Goal: Complete application form: Complete application form

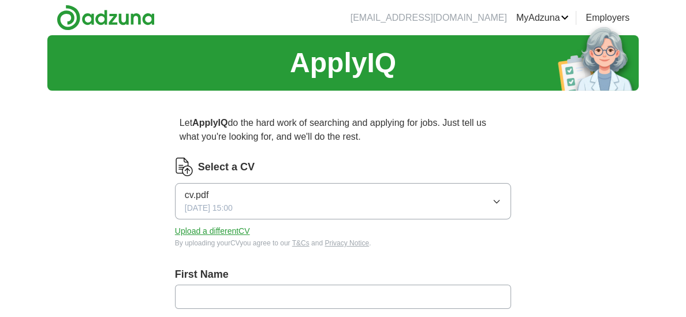
click at [496, 197] on icon "button" at bounding box center [496, 201] width 9 height 9
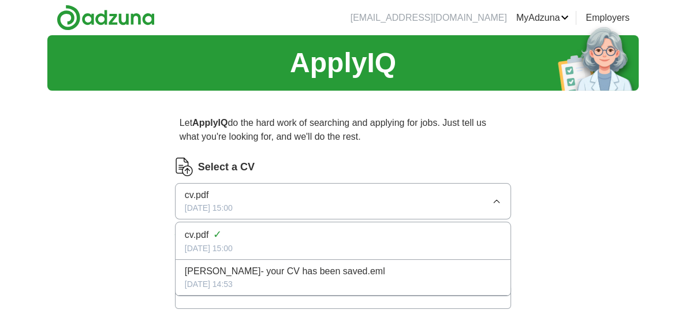
click at [395, 284] on div "[DATE] 14:53" at bounding box center [343, 284] width 317 height 12
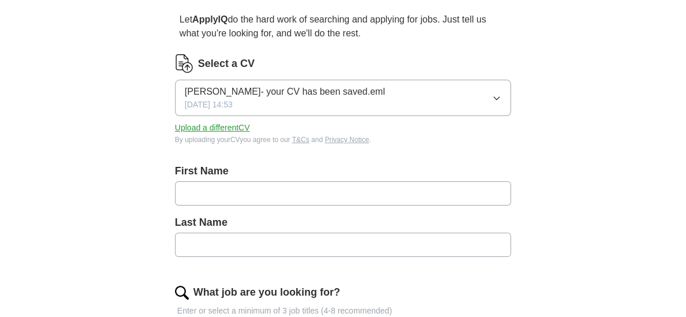
scroll to position [123, 0]
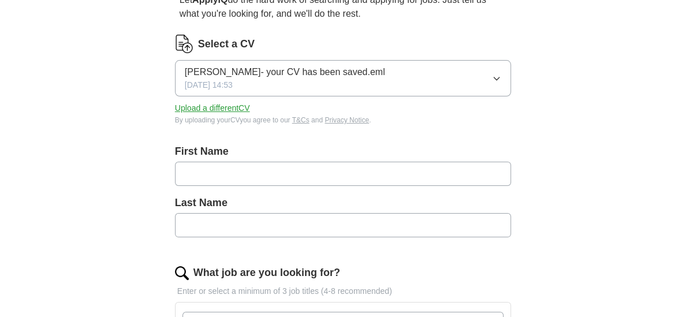
click at [321, 173] on input "text" at bounding box center [343, 174] width 336 height 24
type input "****"
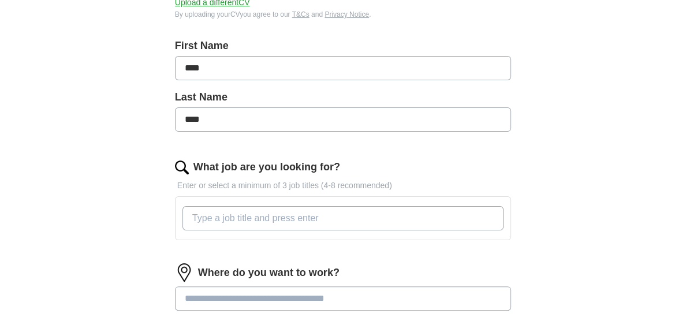
scroll to position [231, 0]
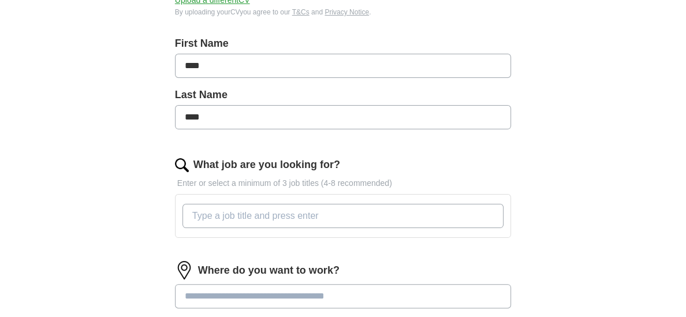
click at [369, 214] on input "What job are you looking for?" at bounding box center [343, 216] width 321 height 24
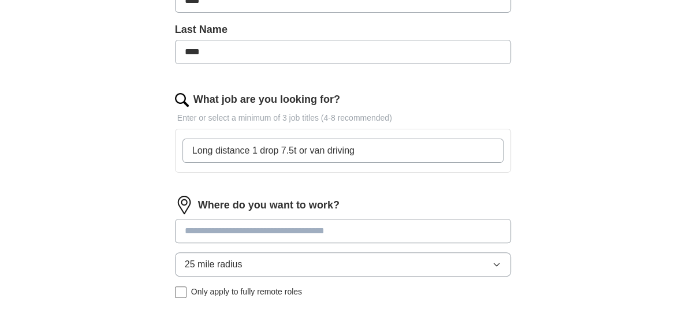
scroll to position [310, 0]
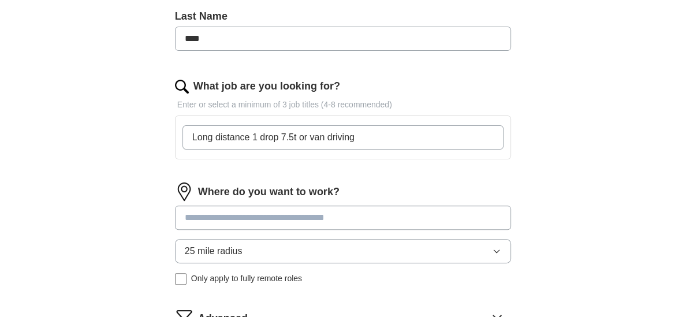
type input "Long distance 1 drop 7.5t or van driving"
click at [403, 215] on div "Where do you want to work? 25 mile radius Only apply to fully remote roles" at bounding box center [343, 238] width 336 height 111
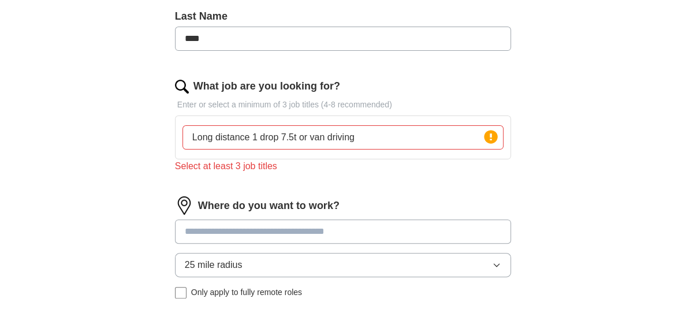
click at [403, 137] on input "Long distance 1 drop 7.5t or van driving" at bounding box center [343, 137] width 321 height 24
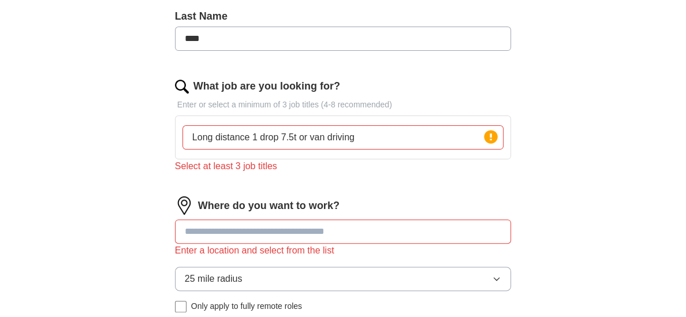
click at [324, 221] on input at bounding box center [343, 232] width 336 height 24
type input "*"
type input "******"
click at [492, 274] on icon "button" at bounding box center [496, 278] width 9 height 9
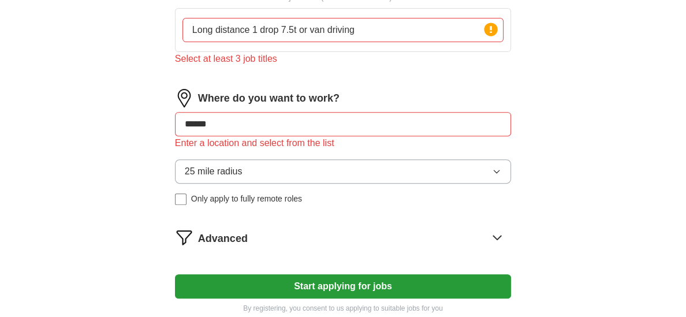
scroll to position [419, 0]
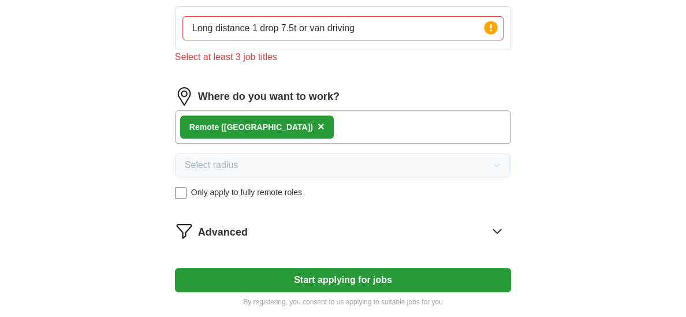
click at [292, 127] on div "Remote ([GEOGRAPHIC_DATA]) ×" at bounding box center [343, 127] width 336 height 34
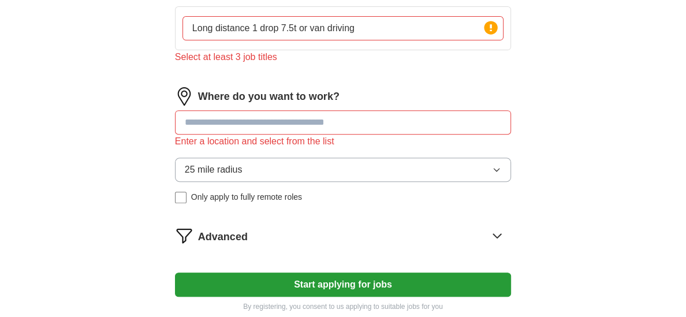
click at [299, 116] on input at bounding box center [343, 122] width 336 height 24
click at [351, 275] on button "Start applying for jobs" at bounding box center [343, 285] width 336 height 24
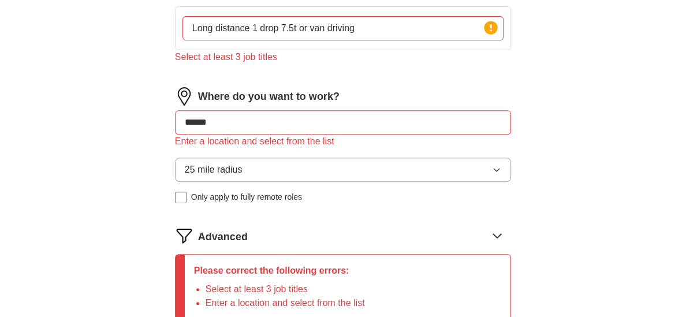
click at [497, 122] on input "******" at bounding box center [343, 122] width 336 height 24
type input "*"
type input "**"
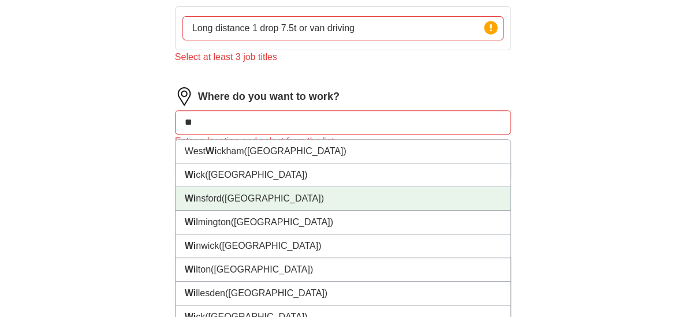
click at [426, 187] on li "Wi nsford ([GEOGRAPHIC_DATA])" at bounding box center [343, 199] width 335 height 24
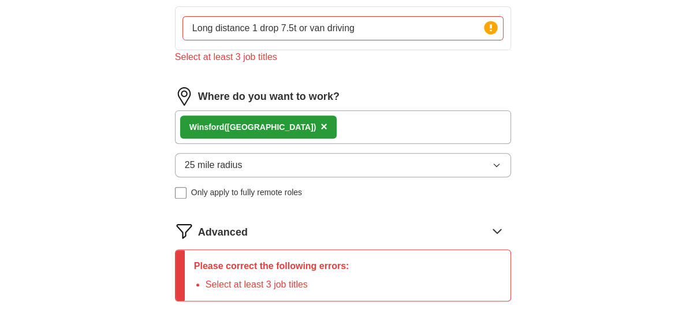
click at [389, 30] on input "Long distance 1 drop 7.5t or van driving" at bounding box center [343, 28] width 321 height 24
click at [491, 25] on icon at bounding box center [491, 27] width 2 height 7
click at [416, 254] on div "Please correct the following errors: Select at least 3 job titles" at bounding box center [343, 276] width 336 height 52
click at [329, 259] on p "Please correct the following errors:" at bounding box center [271, 266] width 155 height 14
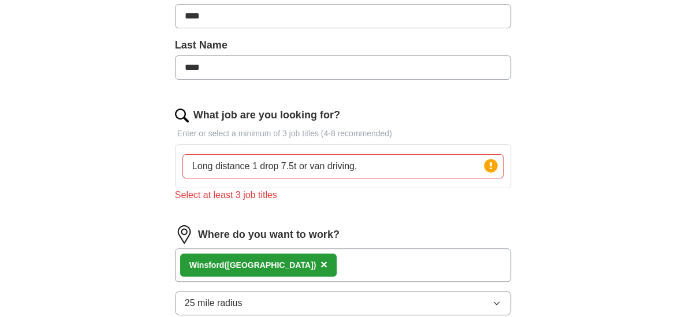
scroll to position [276, 0]
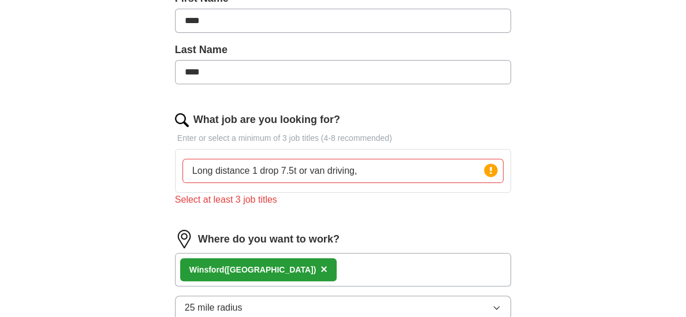
click at [421, 170] on input "Long distance 1 drop 7.5t or van driving," at bounding box center [343, 171] width 321 height 24
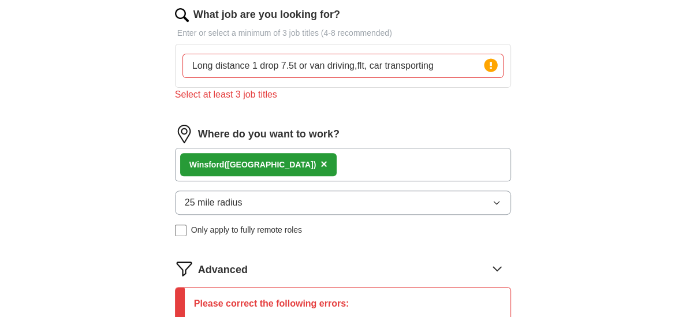
scroll to position [389, 0]
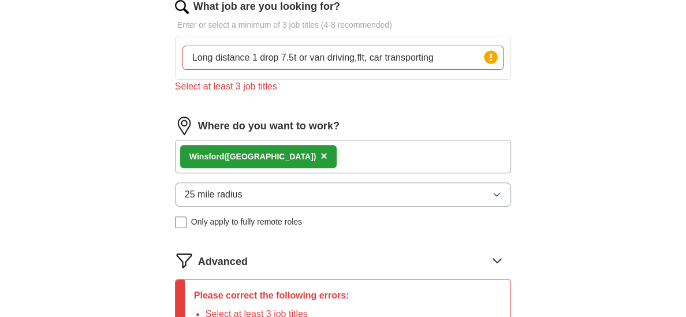
click at [499, 192] on icon "button" at bounding box center [496, 194] width 9 height 9
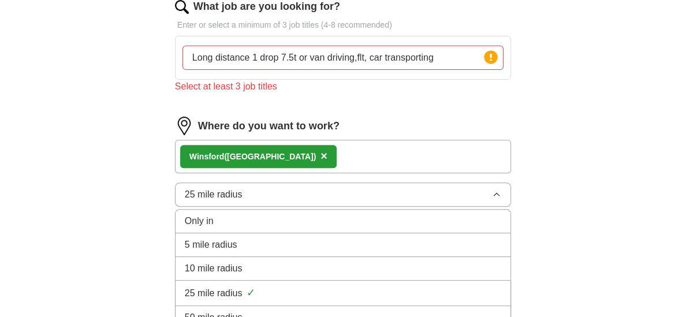
click at [437, 221] on div "Only in" at bounding box center [343, 221] width 317 height 14
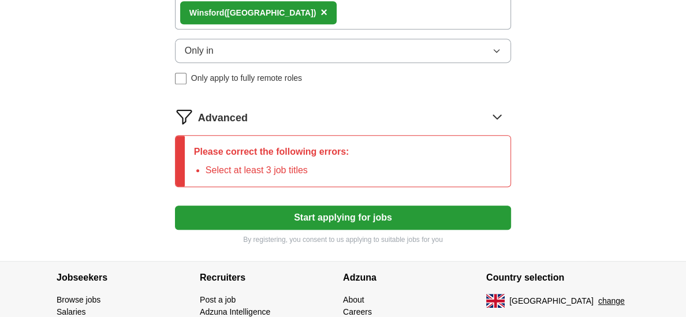
scroll to position [542, 0]
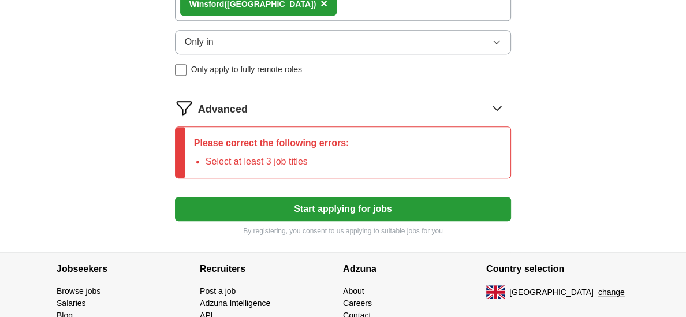
click at [426, 207] on button "Start applying for jobs" at bounding box center [343, 209] width 336 height 24
click at [504, 107] on icon at bounding box center [497, 108] width 18 height 18
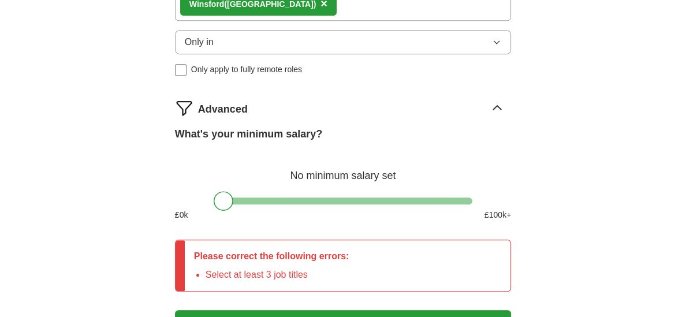
click at [317, 198] on div at bounding box center [343, 201] width 259 height 7
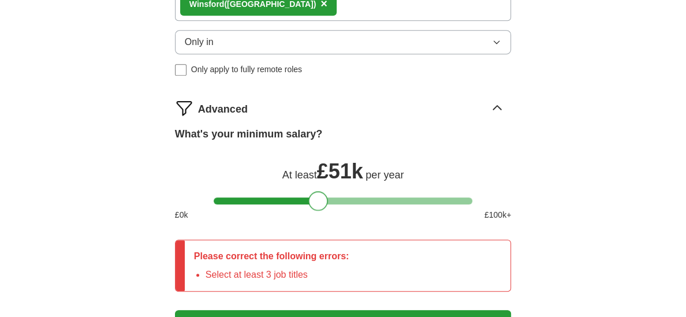
click at [303, 198] on div at bounding box center [343, 201] width 259 height 7
drag, startPoint x: 303, startPoint y: 196, endPoint x: 257, endPoint y: 193, distance: 46.3
click at [257, 193] on div at bounding box center [256, 201] width 20 height 20
click at [499, 41] on icon "button" at bounding box center [497, 42] width 5 height 3
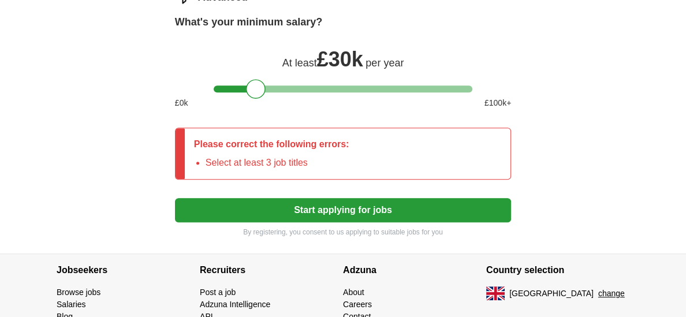
scroll to position [662, 0]
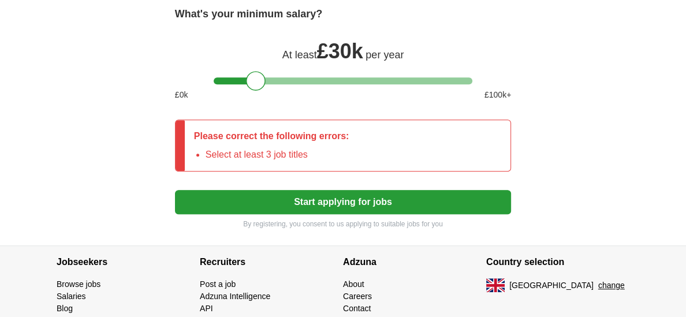
click at [449, 191] on button "Start applying for jobs" at bounding box center [343, 202] width 336 height 24
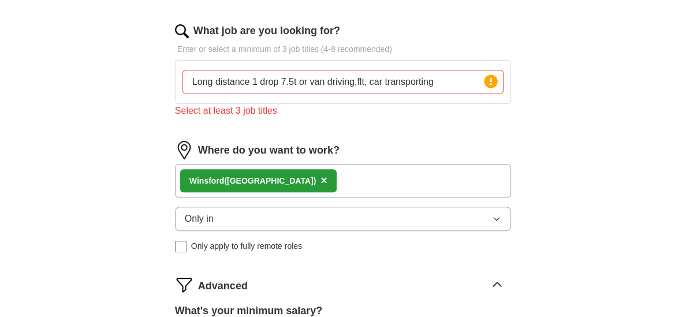
scroll to position [354, 0]
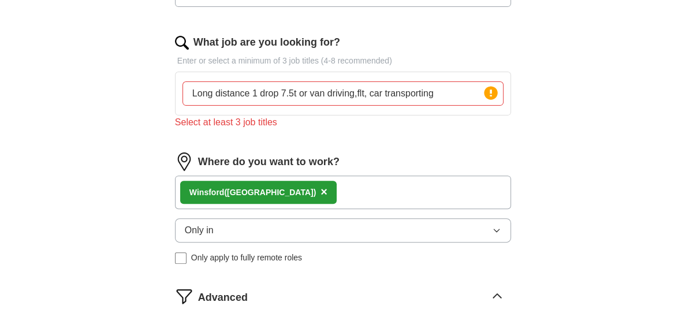
click at [373, 60] on p "Enter or select a minimum of 3 job titles (4-8 recommended)" at bounding box center [343, 61] width 336 height 12
click at [444, 88] on input "Long distance 1 drop 7.5t or van driving,flt, car transporting" at bounding box center [343, 93] width 321 height 24
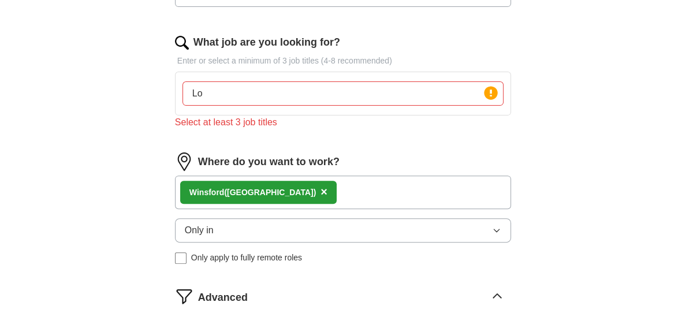
type input "L"
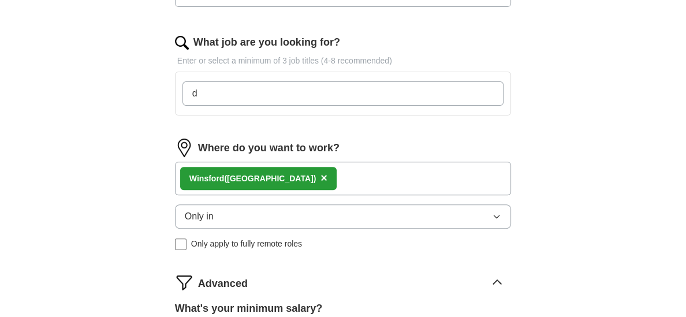
type input "d"
